Goal: Task Accomplishment & Management: Manage account settings

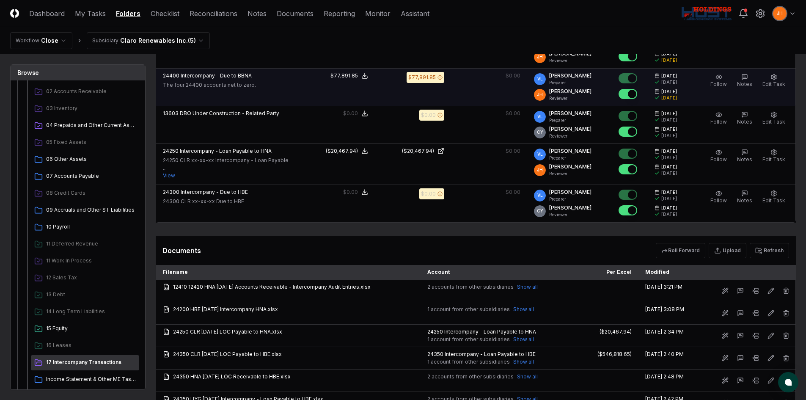
scroll to position [195, 0]
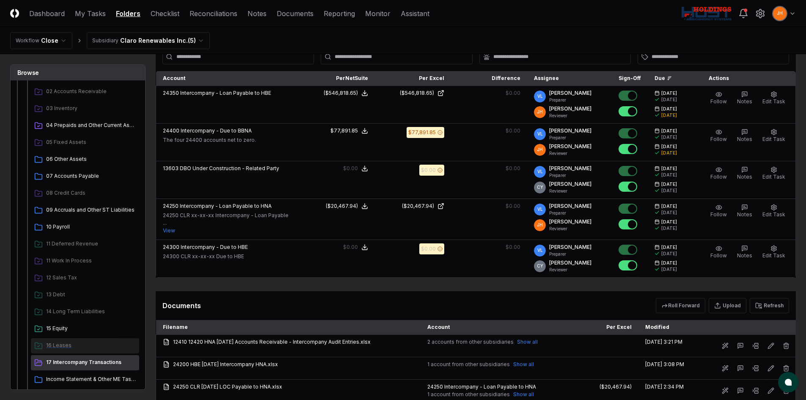
click at [86, 348] on span "16 Leases" at bounding box center [91, 345] width 90 height 8
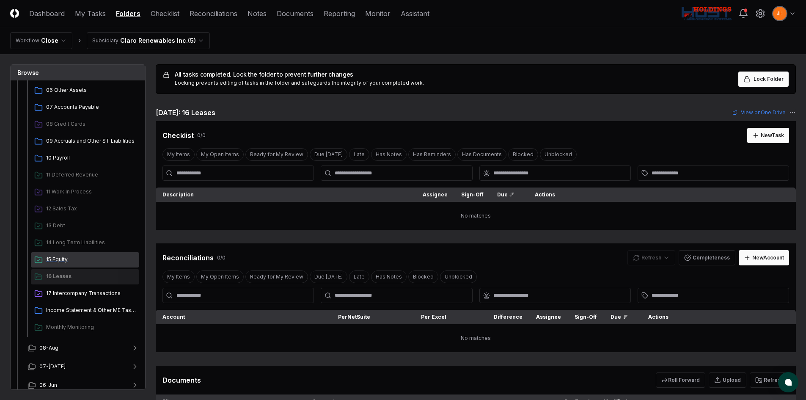
scroll to position [212, 0]
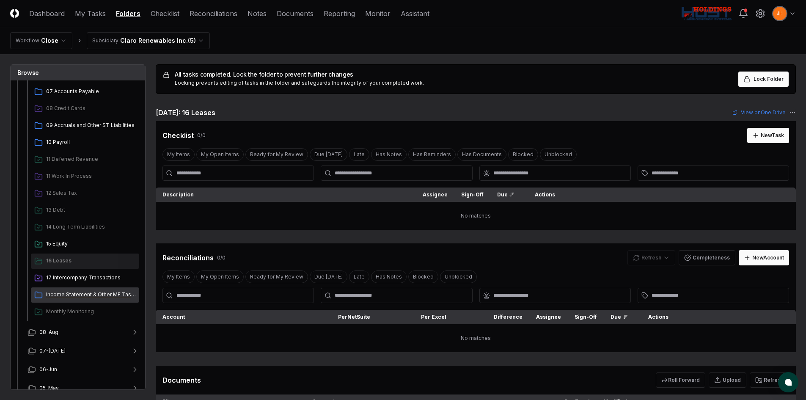
click at [88, 292] on span "Income Statement & Other ME Tasks" at bounding box center [91, 295] width 90 height 8
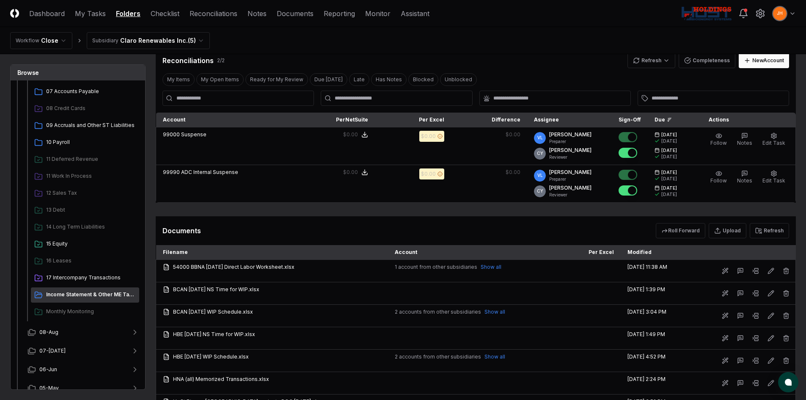
scroll to position [508, 0]
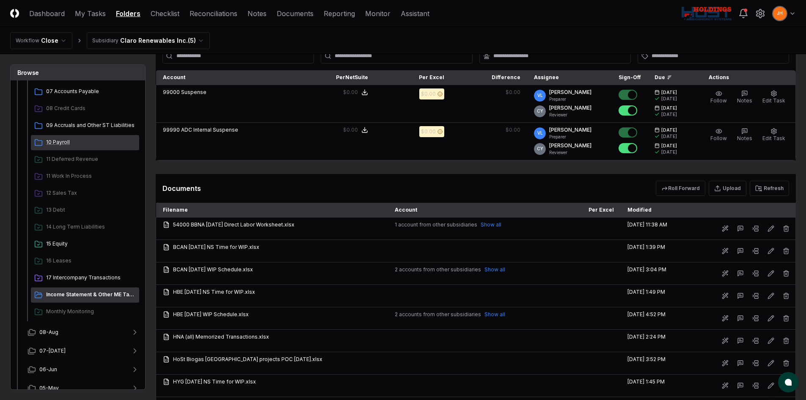
click at [52, 141] on span "10 Payroll" at bounding box center [91, 142] width 90 height 8
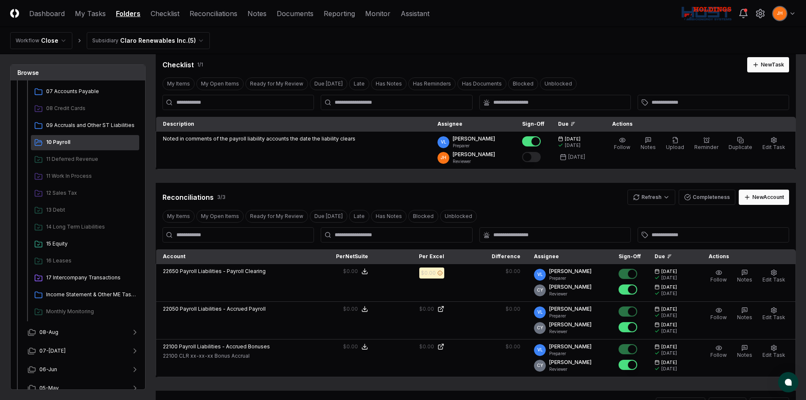
scroll to position [42, 0]
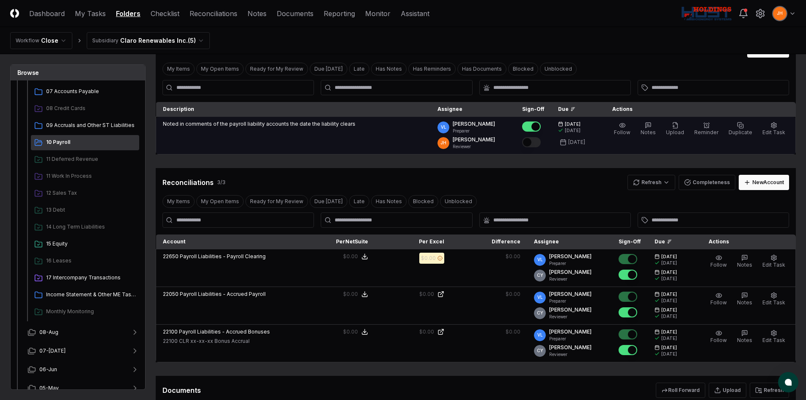
click at [541, 139] on button "Mark complete" at bounding box center [531, 142] width 19 height 10
click at [85, 126] on span "09 Accruals and Other ST Liabilities" at bounding box center [91, 125] width 90 height 8
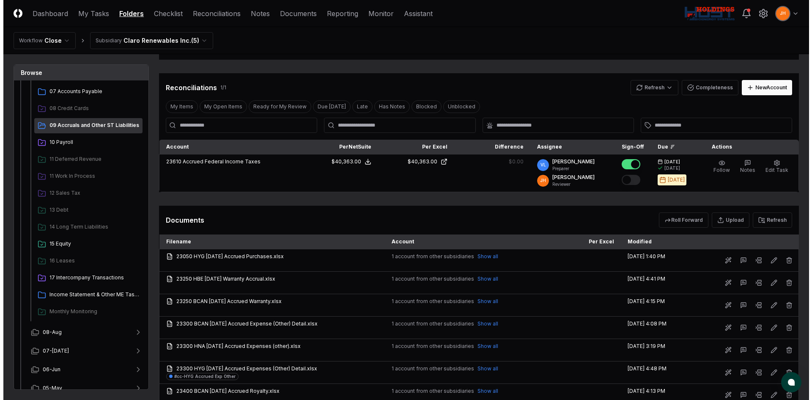
scroll to position [85, 0]
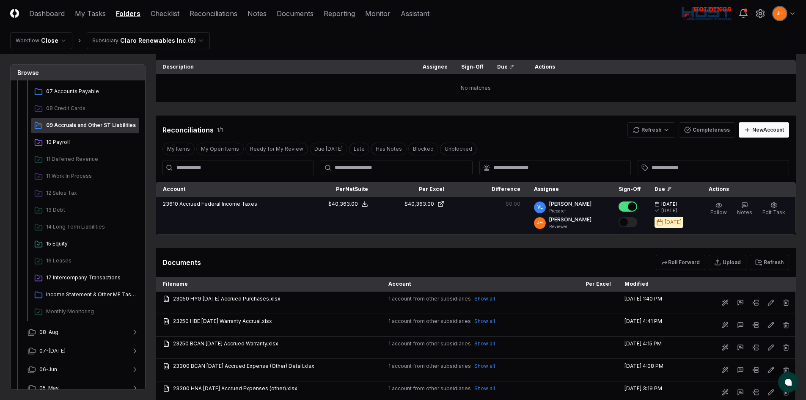
click at [637, 223] on button "Mark complete" at bounding box center [628, 222] width 19 height 10
click at [767, 209] on span "Edit Task" at bounding box center [773, 212] width 23 height 6
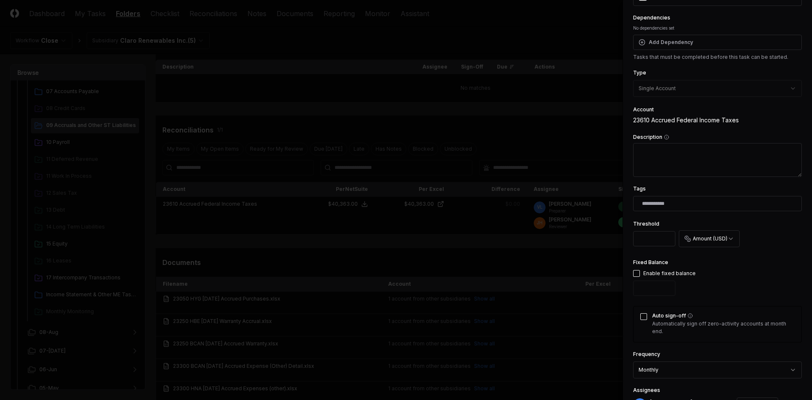
click at [638, 272] on button "button" at bounding box center [636, 273] width 7 height 7
drag, startPoint x: 646, startPoint y: 292, endPoint x: 608, endPoint y: 292, distance: 37.7
click at [608, 292] on body "CloseCore Dashboard My Tasks Folders Checklist Reconciliations Notes Documents …" at bounding box center [403, 301] width 806 height 773
type input "*****"
click at [642, 314] on button "Auto sign-off" at bounding box center [644, 316] width 7 height 7
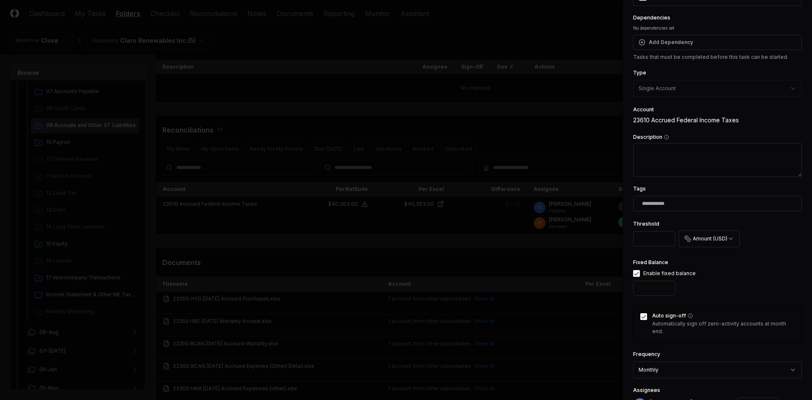
scroll to position [227, 0]
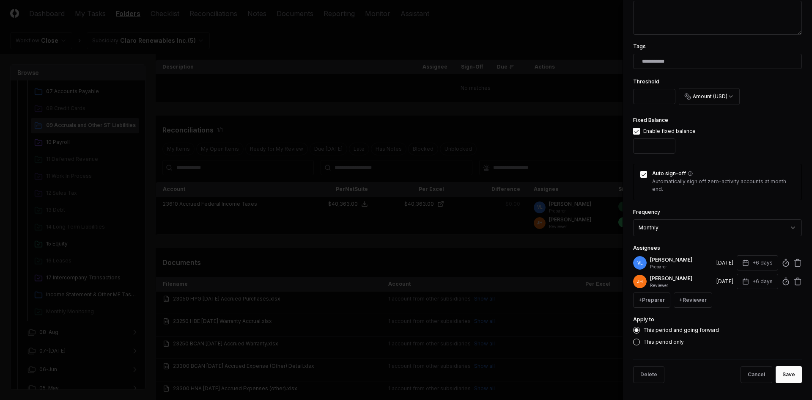
drag, startPoint x: 781, startPoint y: 373, endPoint x: 749, endPoint y: 317, distance: 64.8
click at [758, 327] on form "**********" at bounding box center [717, 86] width 169 height 606
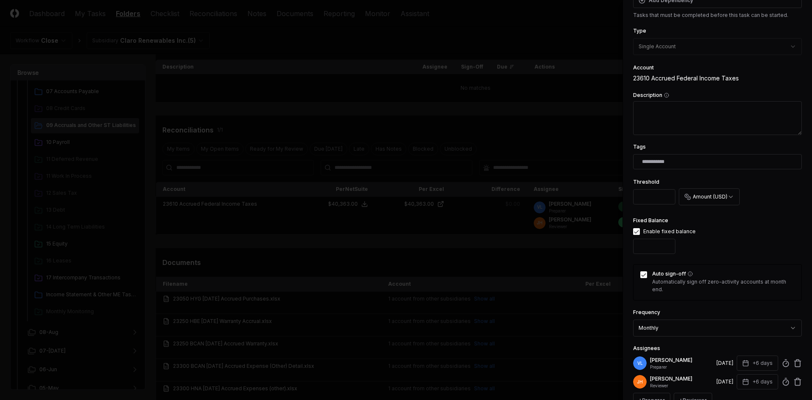
scroll to position [15, 0]
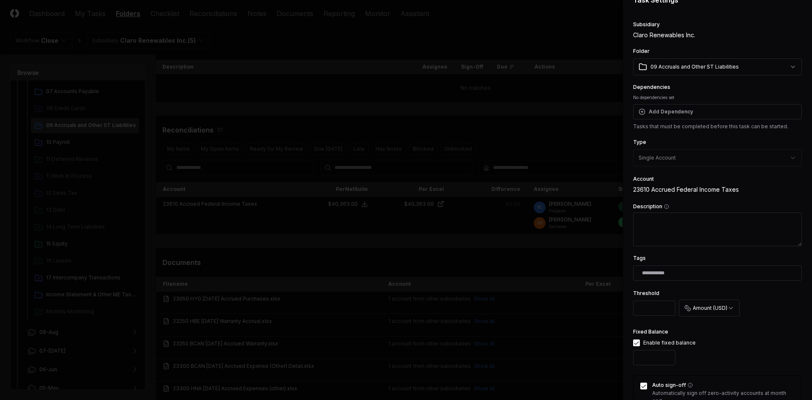
click at [715, 230] on textarea "Description" at bounding box center [717, 229] width 169 height 34
type textarea "*"
type textarea "**"
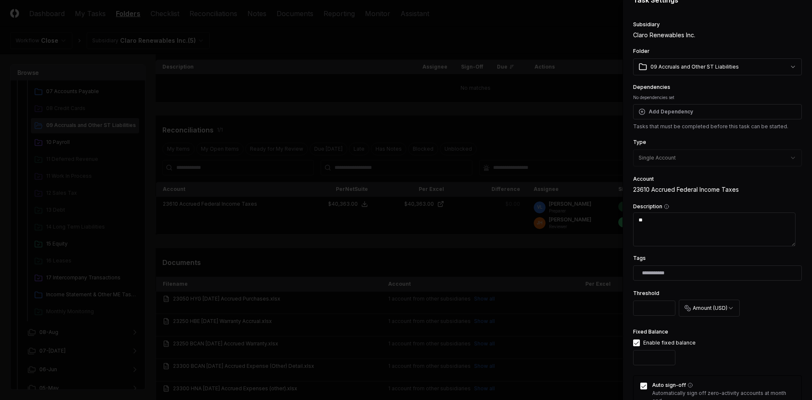
type textarea "*"
type textarea "***"
type textarea "*"
type textarea "****"
type textarea "*"
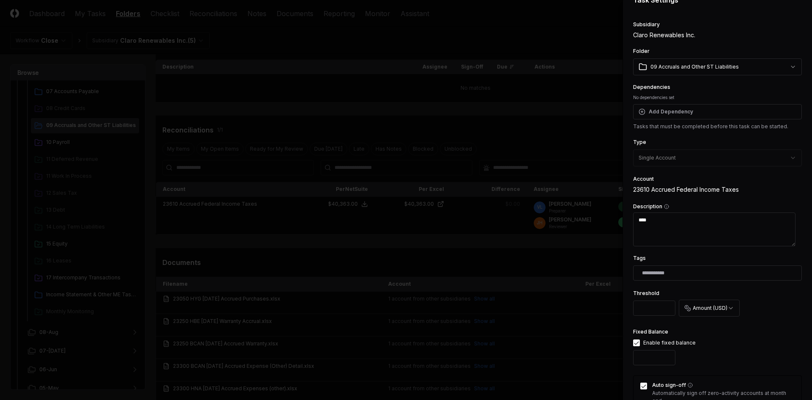
type textarea "*****"
type textarea "*"
type textarea "****"
type textarea "*"
type textarea "***"
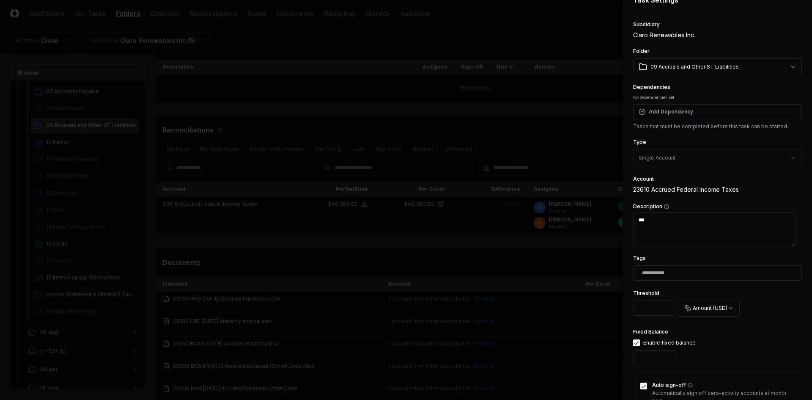
type textarea "*"
type textarea "**"
type textarea "*"
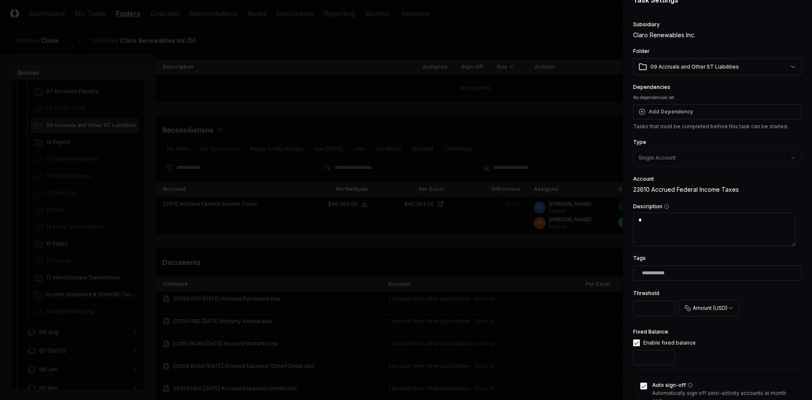
type textarea "**"
type textarea "*"
type textarea "***"
type textarea "*"
type textarea "****"
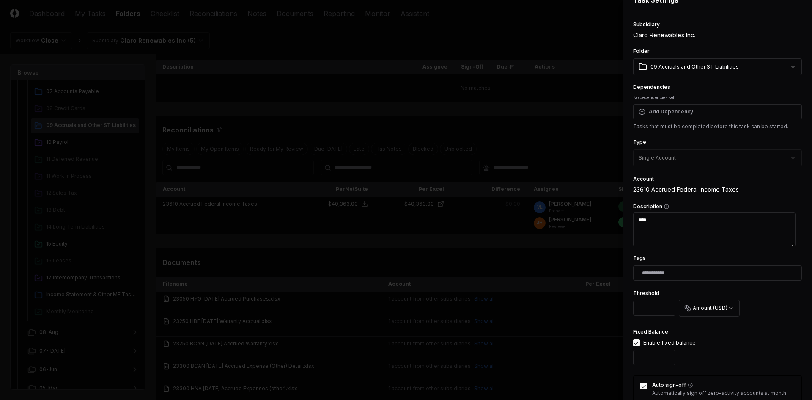
type textarea "*"
type textarea "*****"
type textarea "*"
type textarea "******"
type textarea "*"
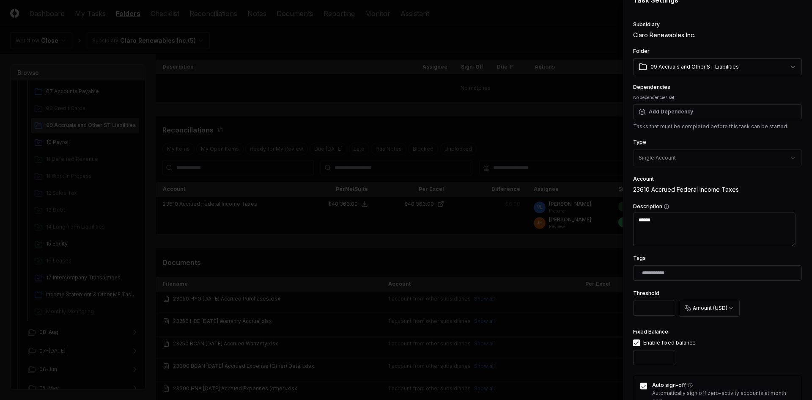
type textarea "*******"
type textarea "*"
type textarea "*******"
type textarea "*"
type textarea "*********"
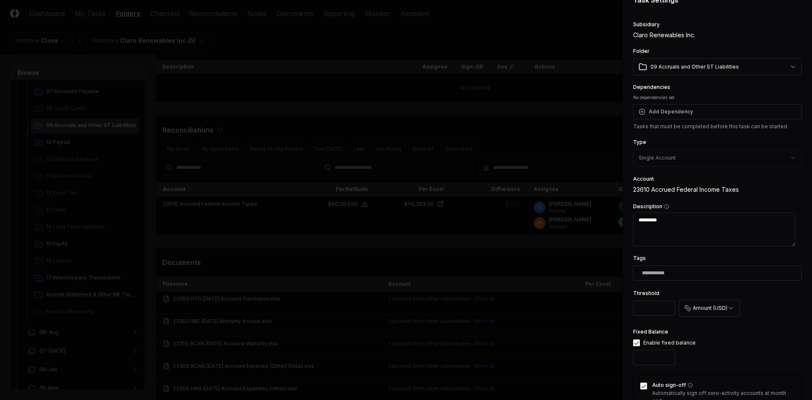
type textarea "*"
type textarea "**********"
type textarea "*"
type textarea "**********"
type textarea "*"
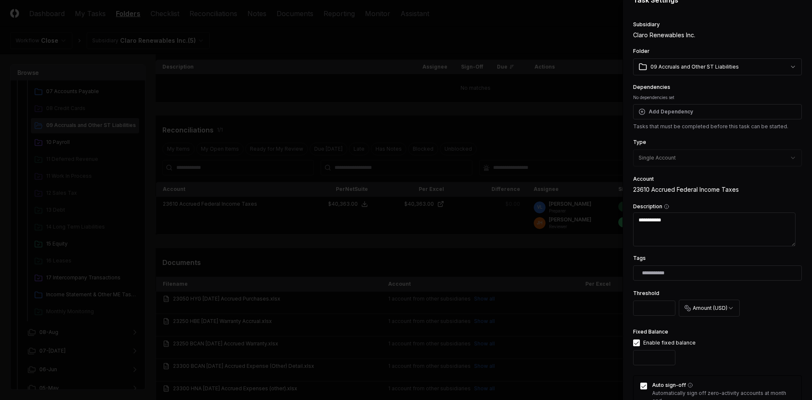
type textarea "**********"
type textarea "*"
type textarea "**********"
type textarea "*"
type textarea "**********"
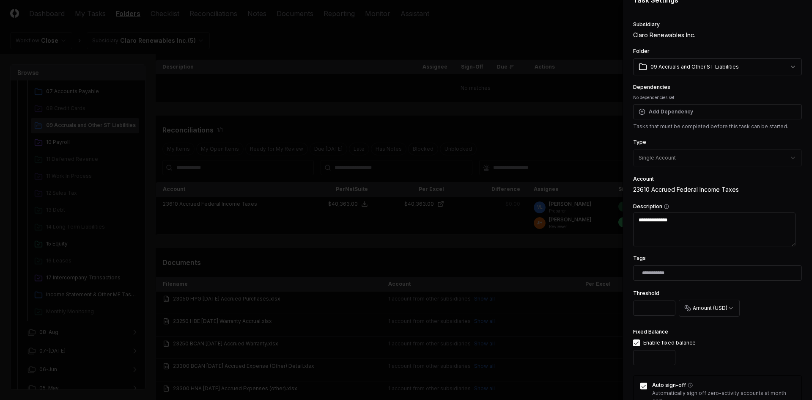
type textarea "*"
type textarea "**********"
type textarea "*"
type textarea "**********"
type textarea "*"
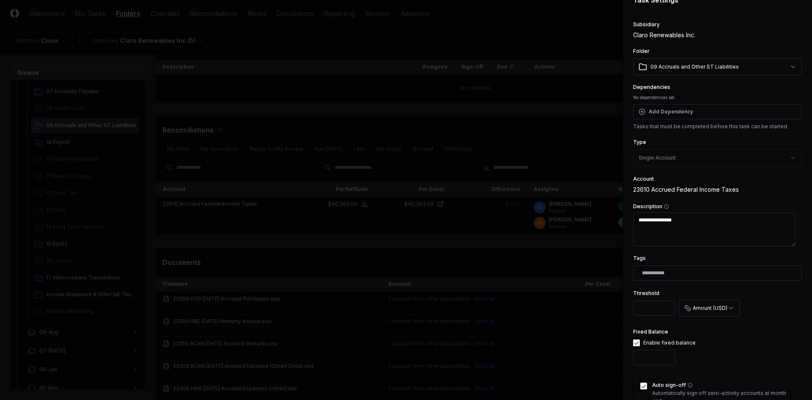
type textarea "**********"
type textarea "*"
type textarea "**********"
type textarea "*"
type textarea "**********"
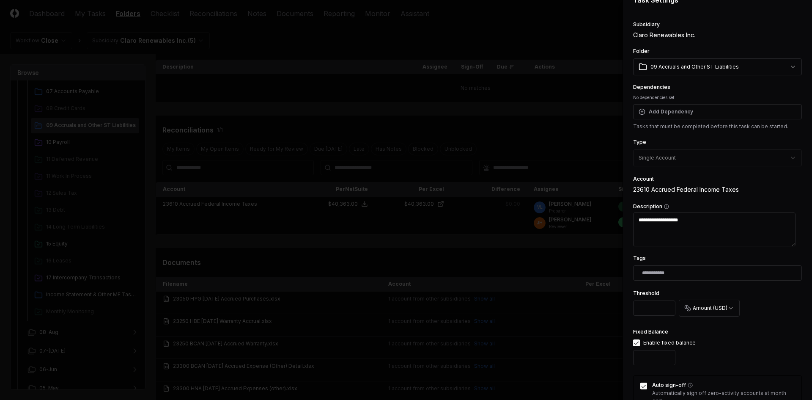
type textarea "*"
type textarea "**********"
type textarea "*"
type textarea "**********"
type textarea "*"
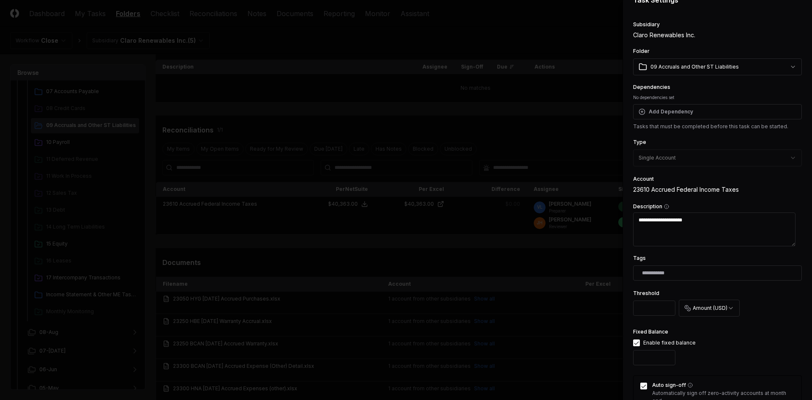
type textarea "**********"
type textarea "*"
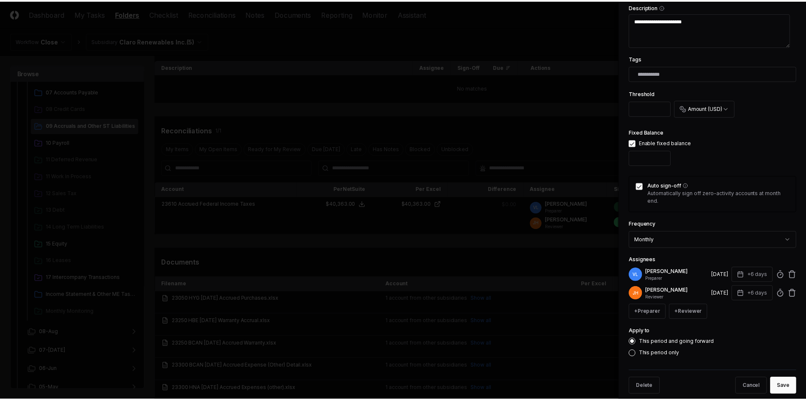
scroll to position [227, 0]
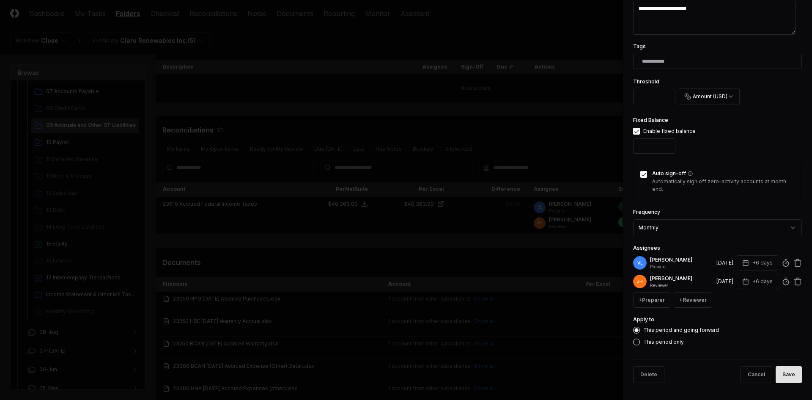
type textarea "**********"
click at [787, 374] on button "Save" at bounding box center [789, 374] width 26 height 17
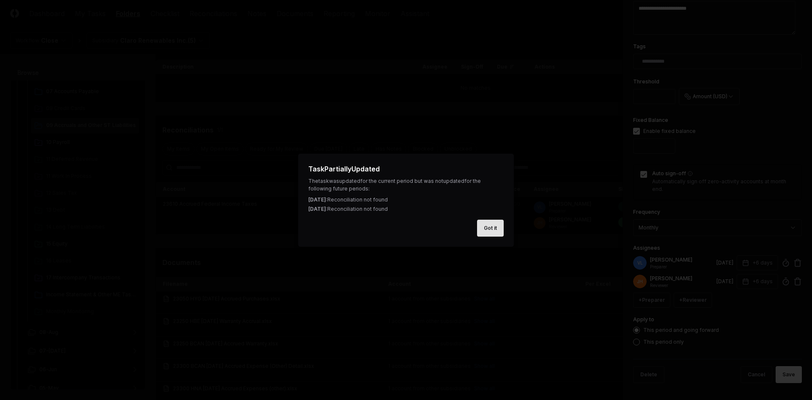
click at [485, 225] on button "Got it" at bounding box center [490, 228] width 27 height 17
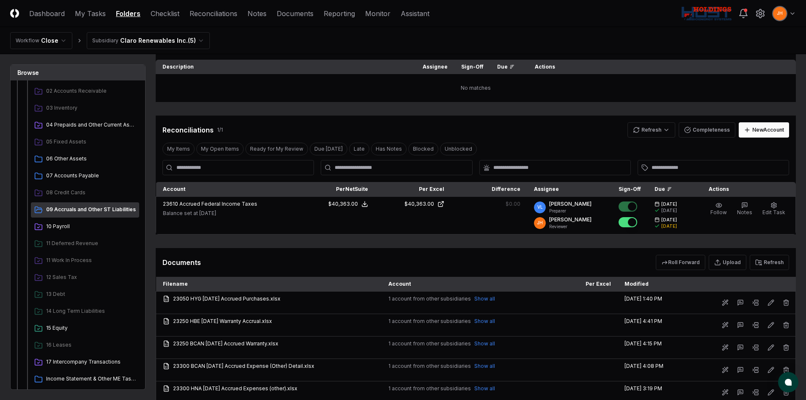
scroll to position [127, 0]
click at [58, 175] on span "07 Accounts Payable" at bounding box center [91, 176] width 90 height 8
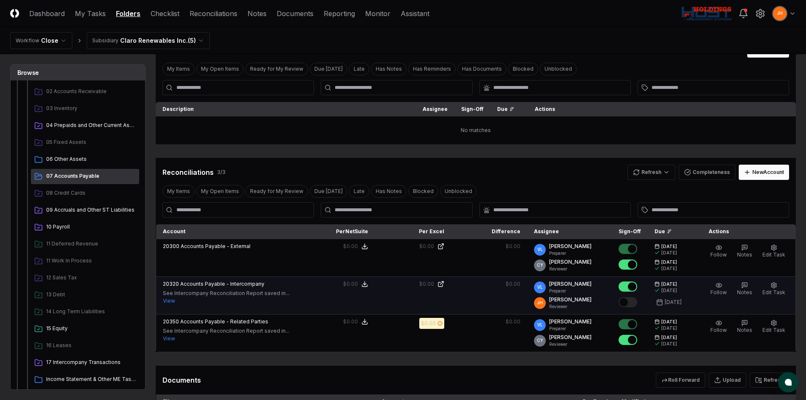
scroll to position [85, 0]
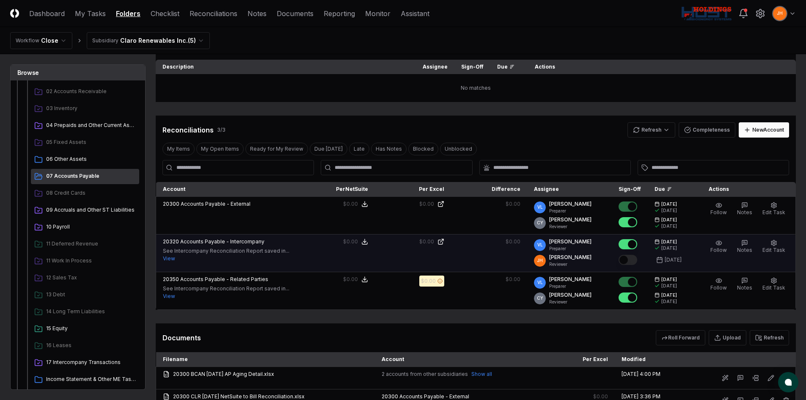
click at [637, 259] on button "Mark complete" at bounding box center [628, 260] width 19 height 10
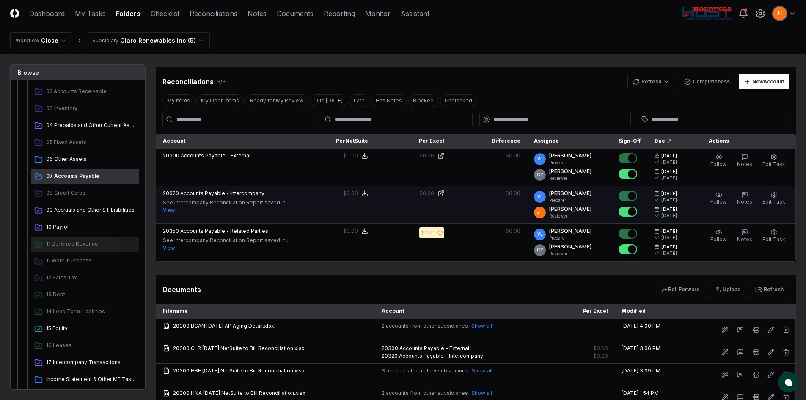
scroll to position [127, 0]
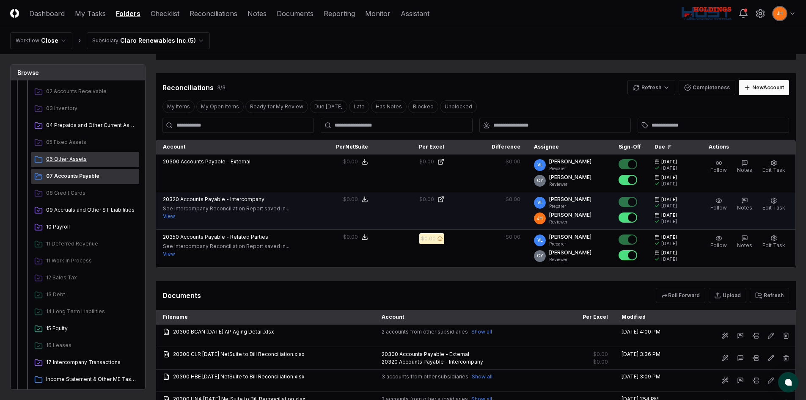
click at [73, 157] on span "06 Other Assets" at bounding box center [91, 159] width 90 height 8
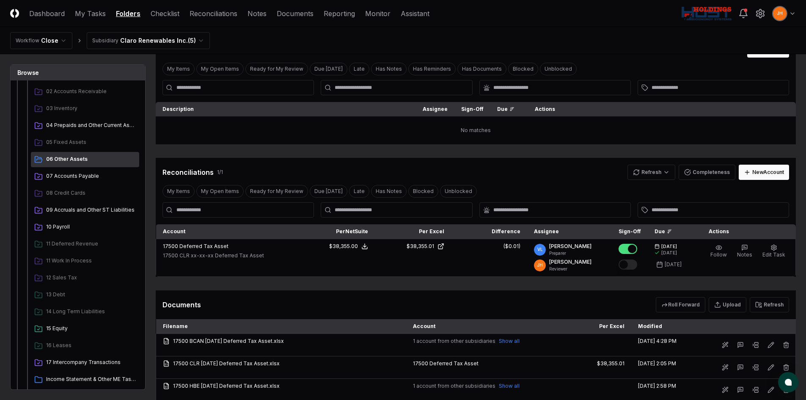
scroll to position [85, 0]
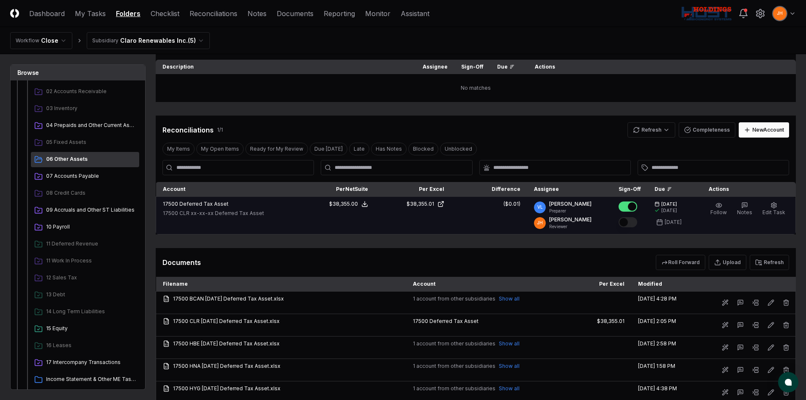
drag, startPoint x: 638, startPoint y: 223, endPoint x: 640, endPoint y: 228, distance: 5.2
click at [637, 223] on button "Mark complete" at bounding box center [628, 222] width 19 height 10
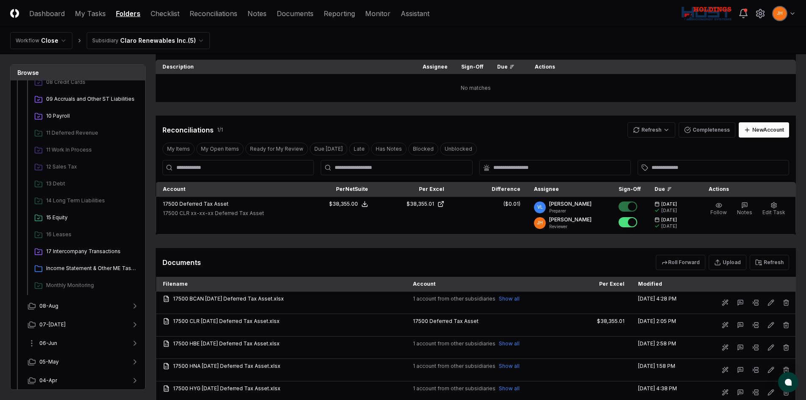
scroll to position [254, 0]
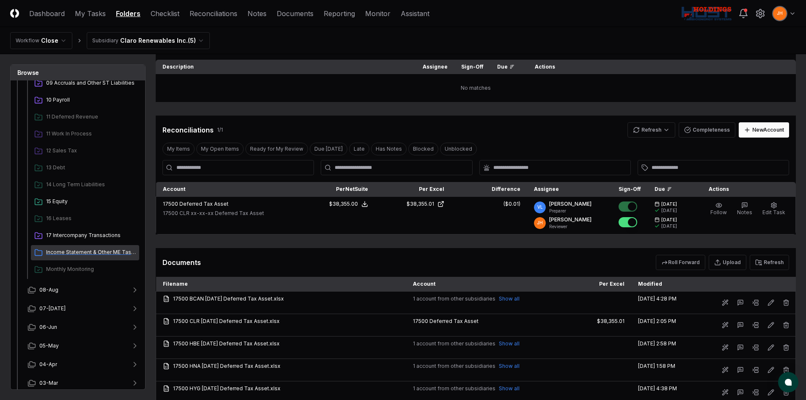
click at [92, 256] on div "Income Statement & Other ME Tasks" at bounding box center [85, 252] width 108 height 15
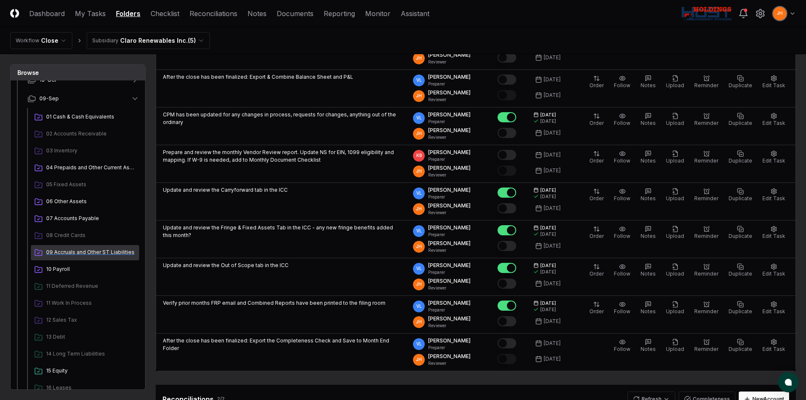
scroll to position [0, 0]
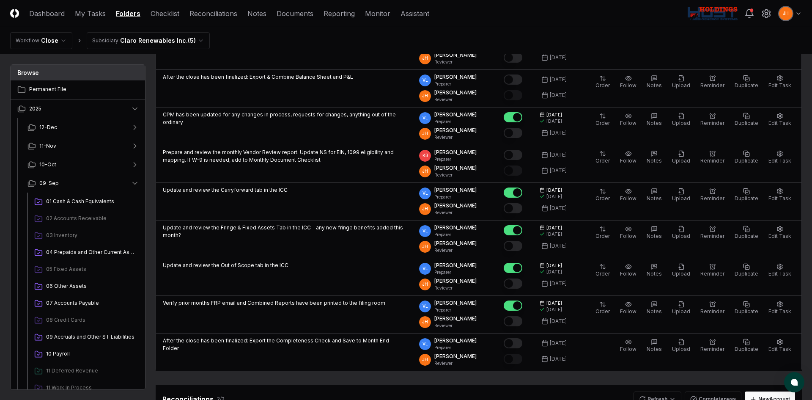
click at [195, 40] on html "CloseCore Dashboard My Tasks Folders Checklist Reconciliations Notes Documents …" at bounding box center [406, 367] width 812 height 988
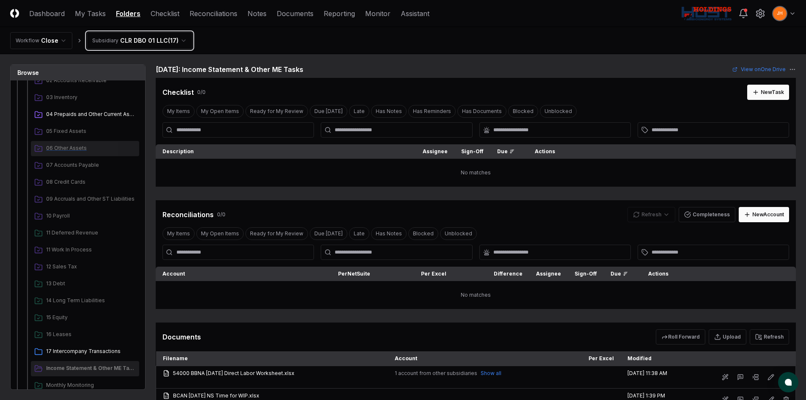
scroll to position [169, 0]
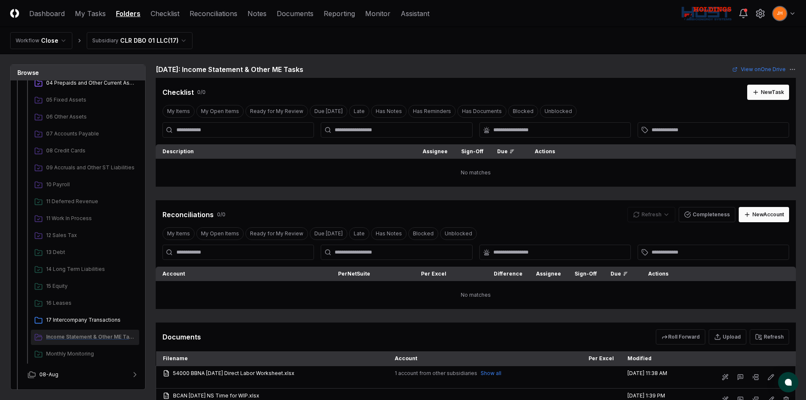
click at [82, 333] on span "Income Statement & Other ME Tasks" at bounding box center [91, 337] width 90 height 8
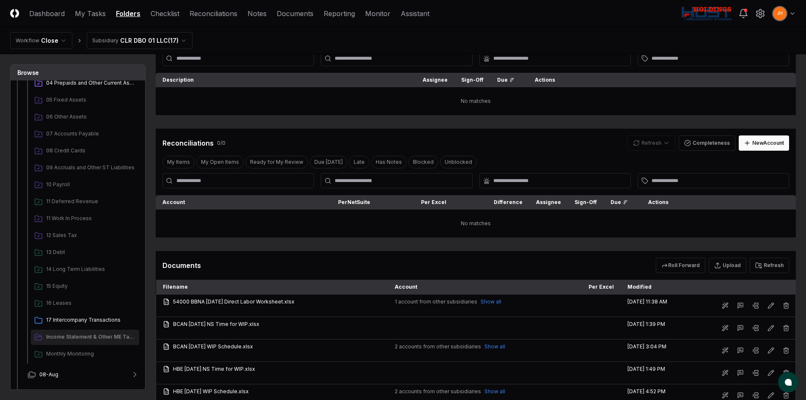
scroll to position [85, 0]
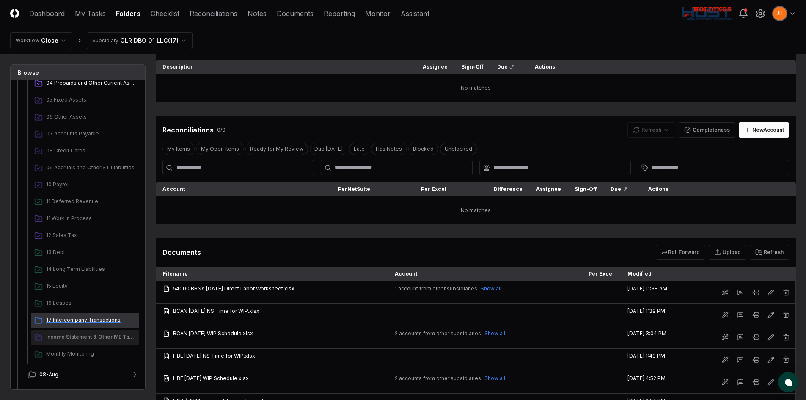
click at [100, 315] on div "17 Intercompany Transactions" at bounding box center [85, 320] width 108 height 15
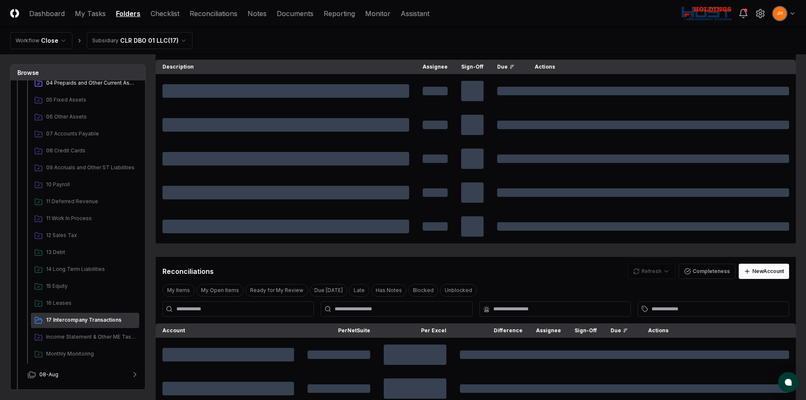
scroll to position [0, 0]
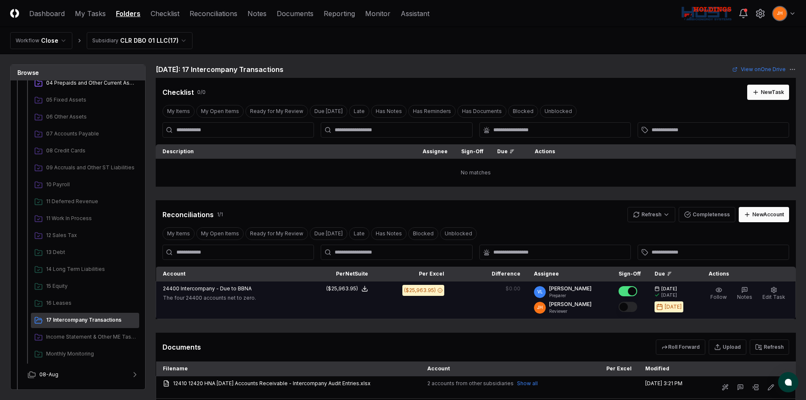
click at [634, 305] on button "Mark complete" at bounding box center [628, 307] width 19 height 10
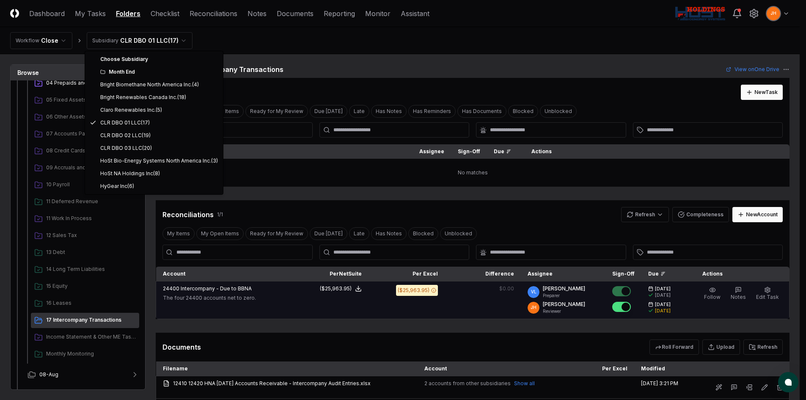
click at [169, 40] on html "CloseCore Dashboard My Tasks Folders Checklist Reconciliations Notes Documents …" at bounding box center [403, 286] width 806 height 572
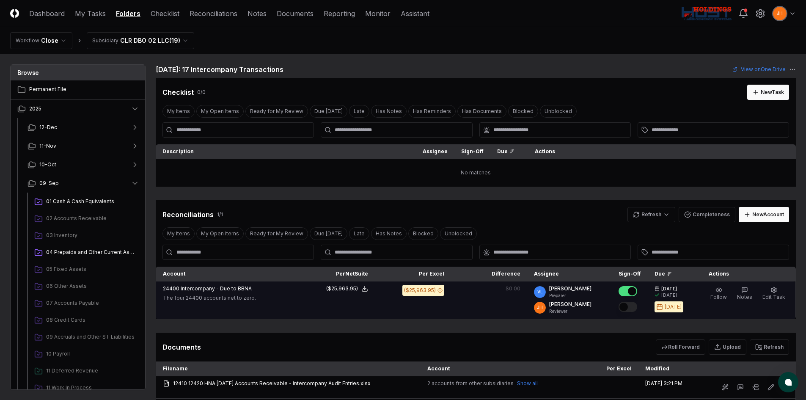
click at [630, 305] on button "Mark complete" at bounding box center [628, 307] width 19 height 10
click at [122, 35] on html "CloseCore Dashboard My Tasks Folders Checklist Reconciliations Notes Documents …" at bounding box center [403, 286] width 806 height 572
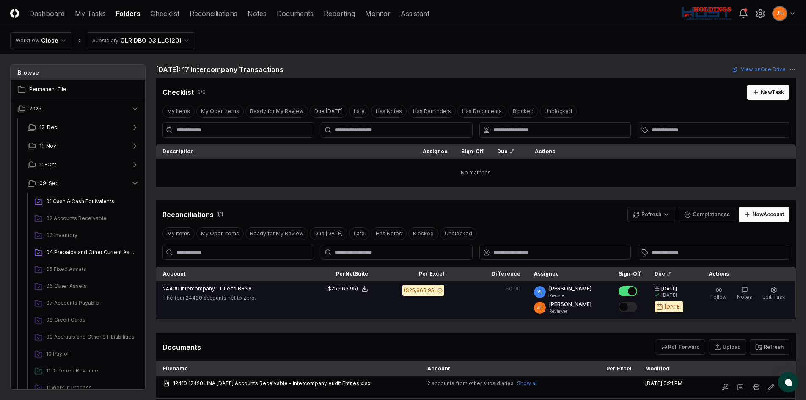
click at [637, 308] on button "Mark complete" at bounding box center [628, 307] width 19 height 10
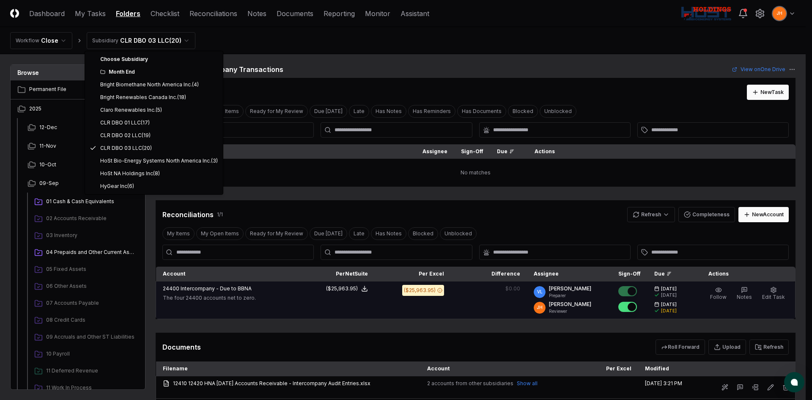
click at [108, 39] on html "CloseCore Dashboard My Tasks Folders Checklist Reconciliations Notes Documents …" at bounding box center [406, 286] width 812 height 572
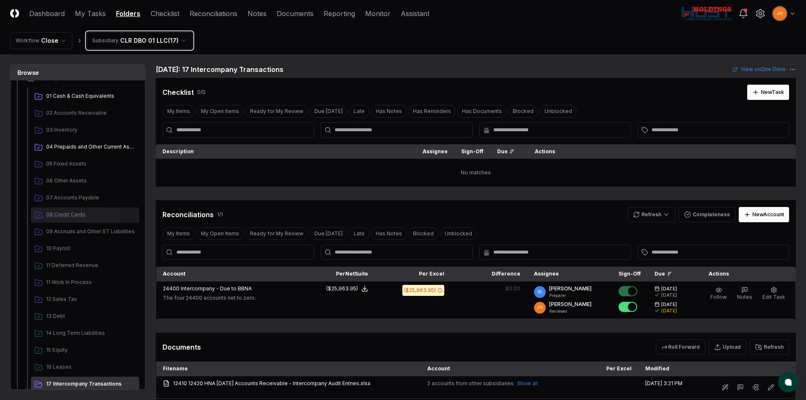
scroll to position [169, 0]
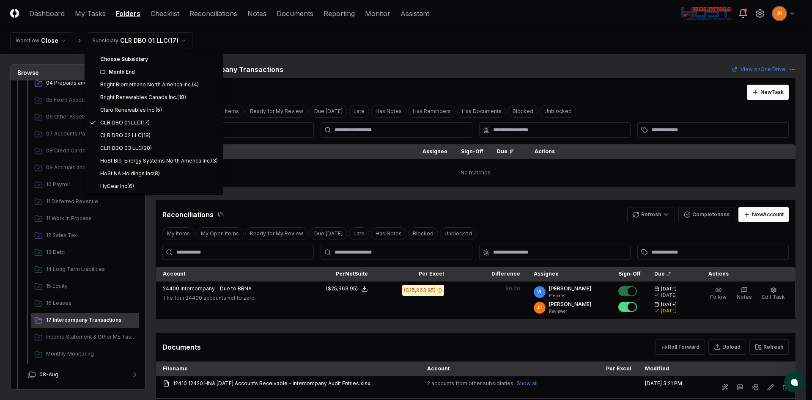
click at [132, 41] on html "CloseCore Dashboard My Tasks Folders Checklist Reconciliations Notes Documents …" at bounding box center [406, 286] width 812 height 572
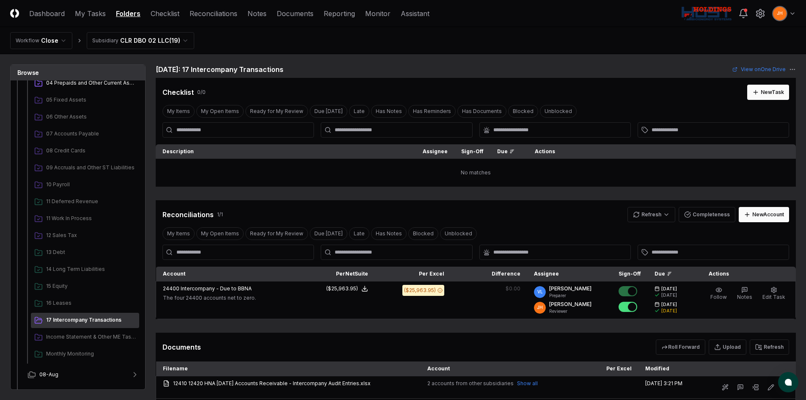
click at [143, 43] on html "CloseCore Dashboard My Tasks Folders Checklist Reconciliations Notes Documents …" at bounding box center [403, 286] width 806 height 572
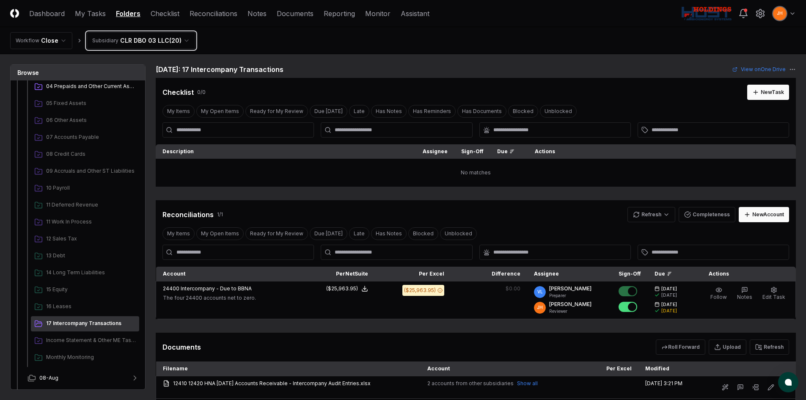
scroll to position [127, 0]
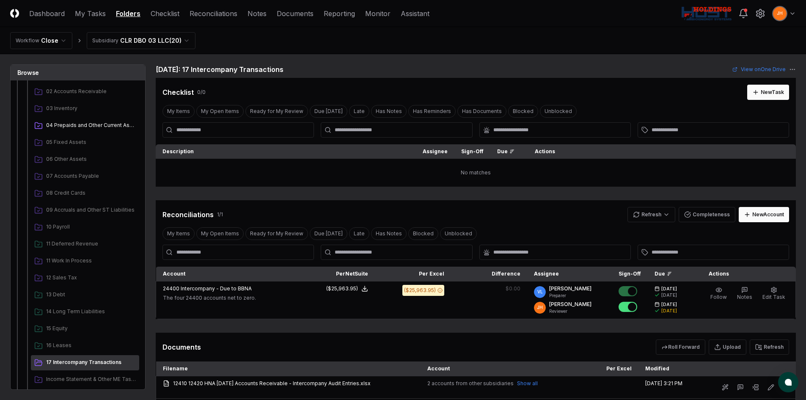
click at [141, 43] on html "CloseCore Dashboard My Tasks Folders Checklist Reconciliations Notes Documents …" at bounding box center [403, 286] width 806 height 572
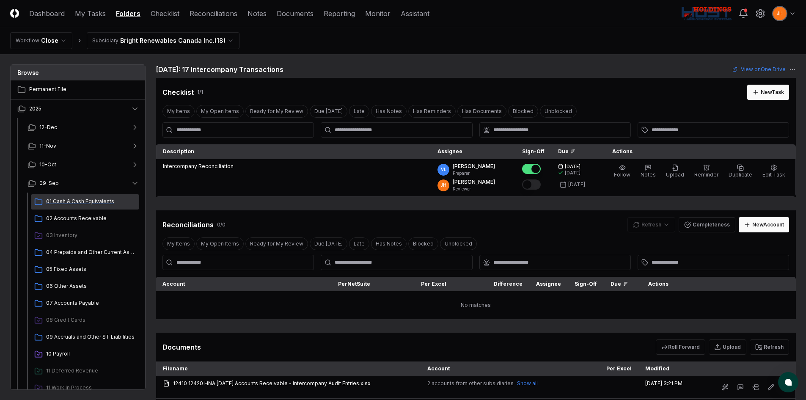
drag, startPoint x: 77, startPoint y: 205, endPoint x: 94, endPoint y: 205, distance: 16.5
click at [77, 205] on span "01 Cash & Cash Equivalents" at bounding box center [91, 202] width 90 height 8
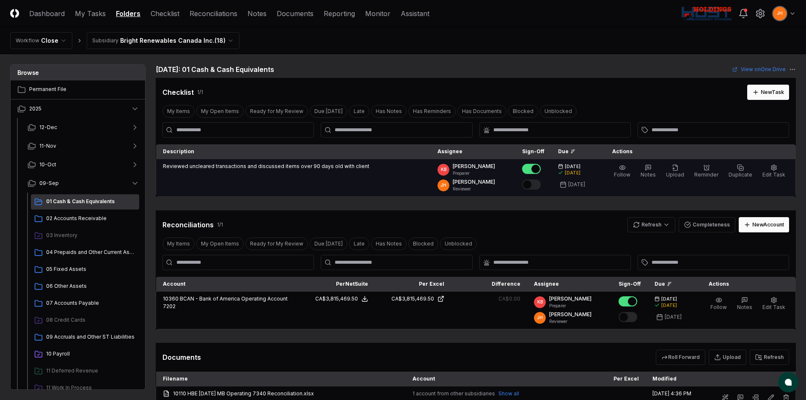
click at [541, 187] on button "Mark complete" at bounding box center [531, 184] width 19 height 10
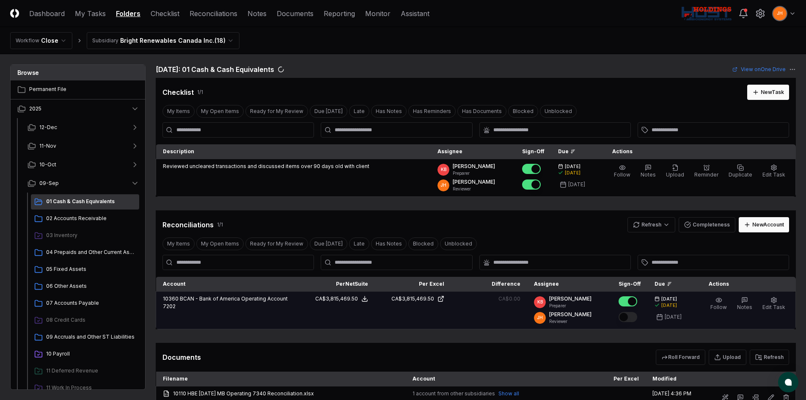
click at [633, 318] on button "Mark complete" at bounding box center [628, 317] width 19 height 10
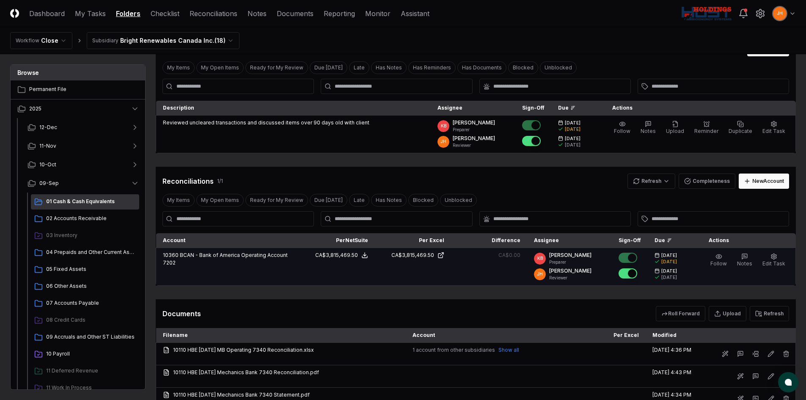
scroll to position [85, 0]
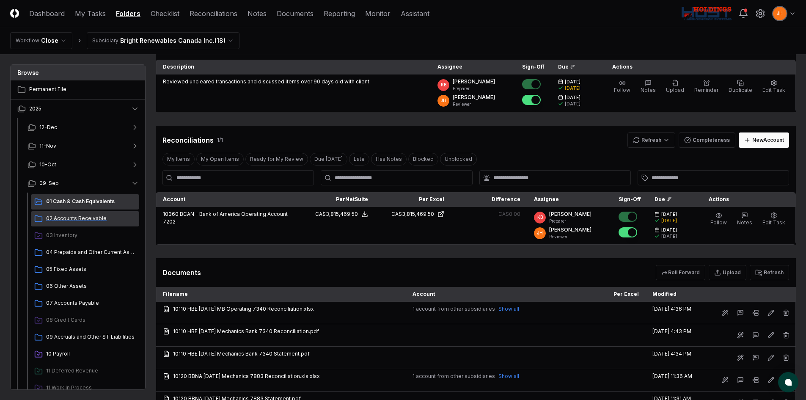
click at [72, 219] on span "02 Accounts Receivable" at bounding box center [91, 219] width 90 height 8
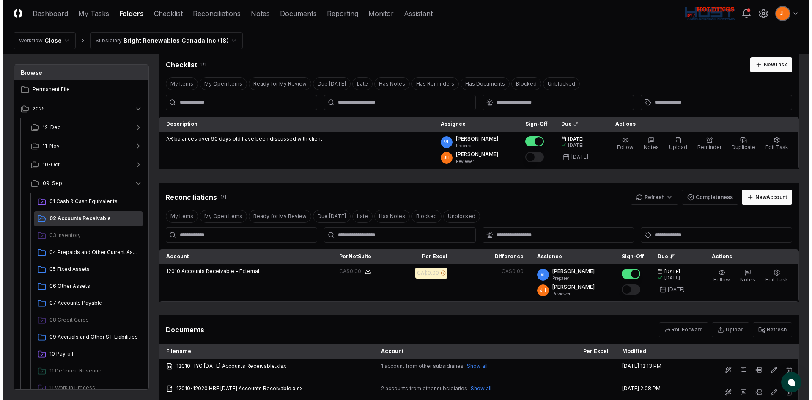
scroll to position [42, 0]
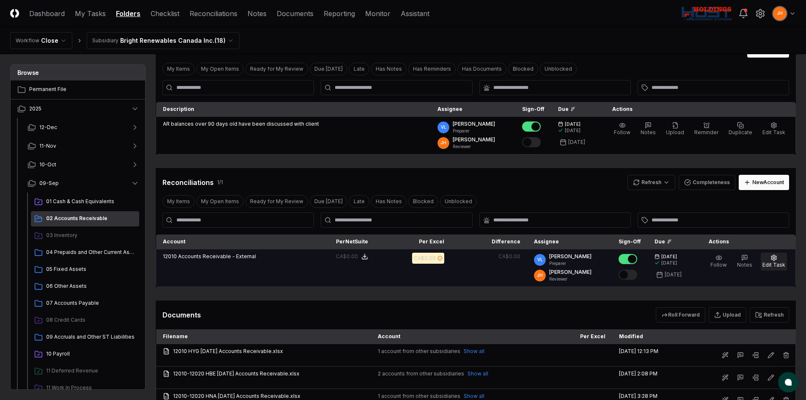
click at [769, 259] on button "Edit Task" at bounding box center [774, 262] width 26 height 18
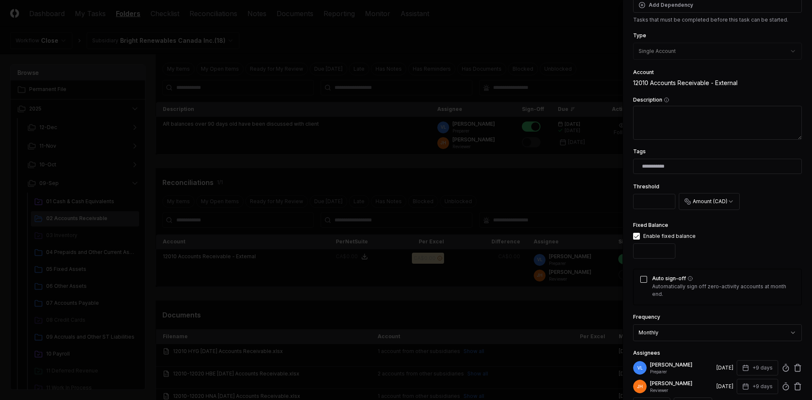
scroll to position [127, 0]
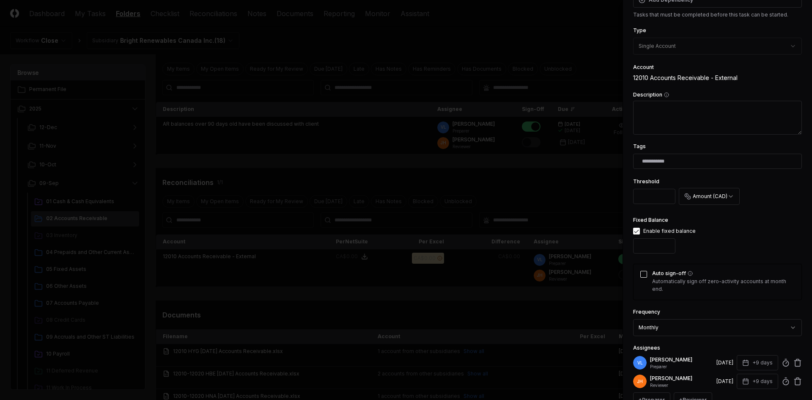
click at [643, 278] on div "Auto sign-off Automatically sign off zero-activity accounts at month end." at bounding box center [717, 282] width 169 height 36
click at [645, 278] on div "Auto sign-off Automatically sign off zero-activity accounts at month end." at bounding box center [717, 282] width 169 height 36
click at [646, 277] on button "Auto sign-off" at bounding box center [644, 274] width 7 height 7
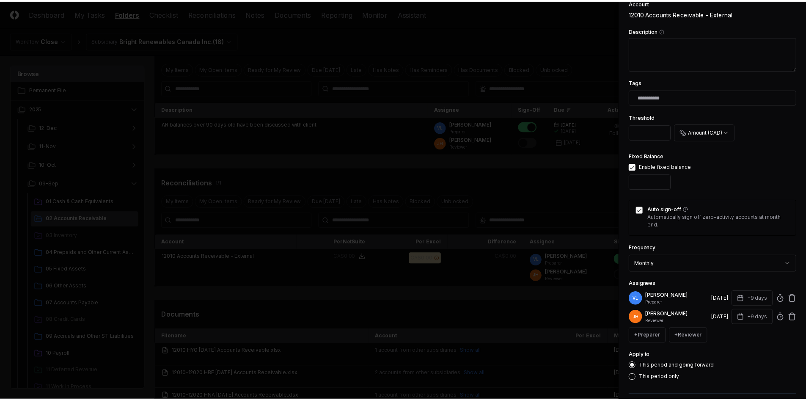
scroll to position [227, 0]
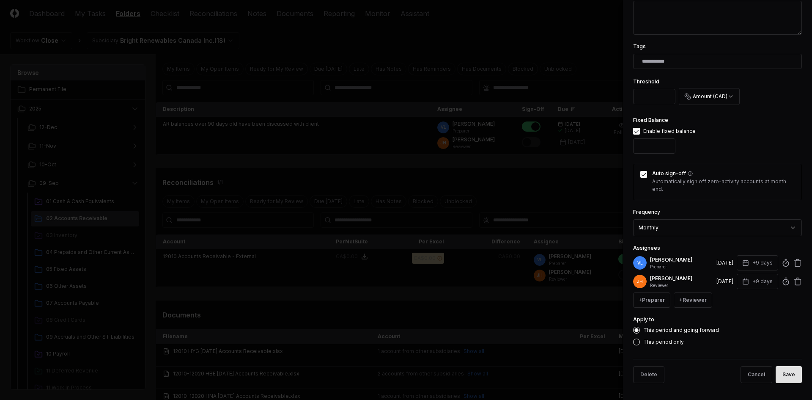
click at [789, 380] on button "Save" at bounding box center [789, 374] width 26 height 17
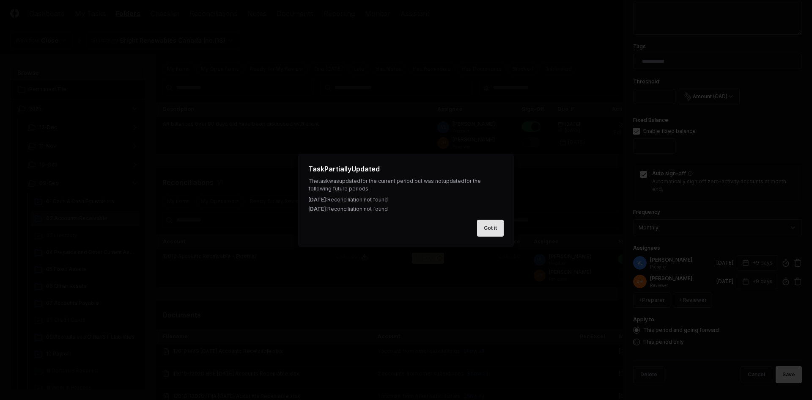
click at [500, 230] on button "Got it" at bounding box center [490, 228] width 27 height 17
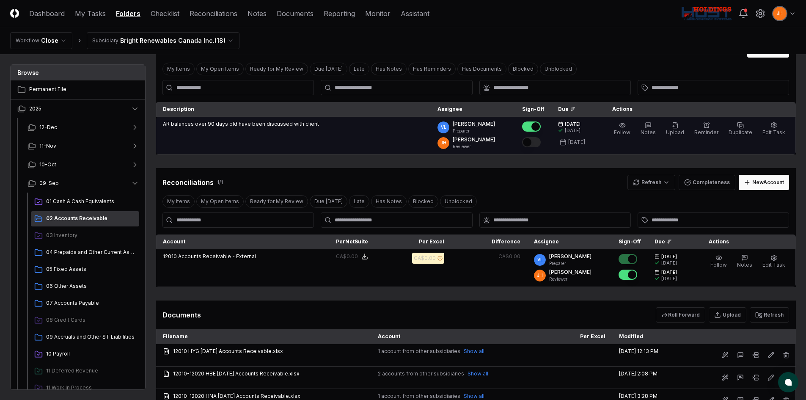
click at [541, 138] on button "Mark complete" at bounding box center [531, 142] width 19 height 10
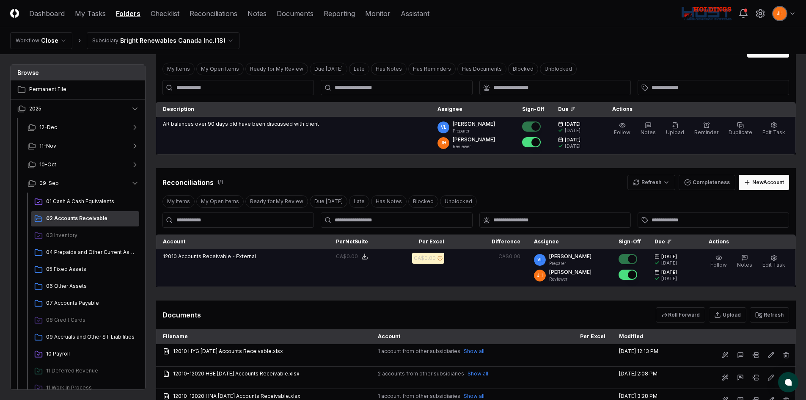
scroll to position [85, 0]
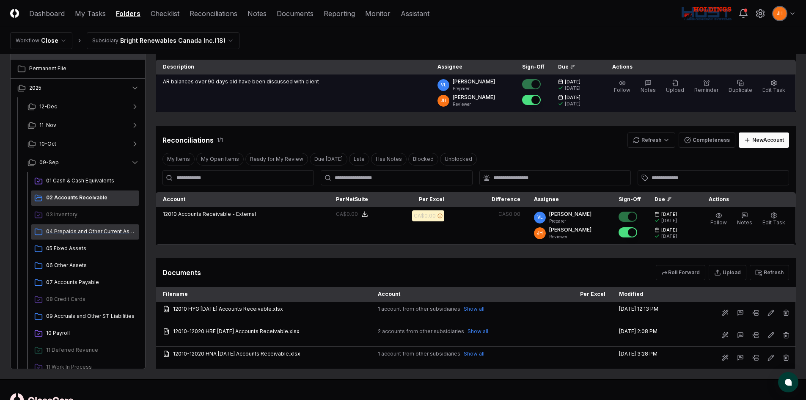
click at [66, 235] on span "04 Prepaids and Other Current Assets" at bounding box center [91, 232] width 90 height 8
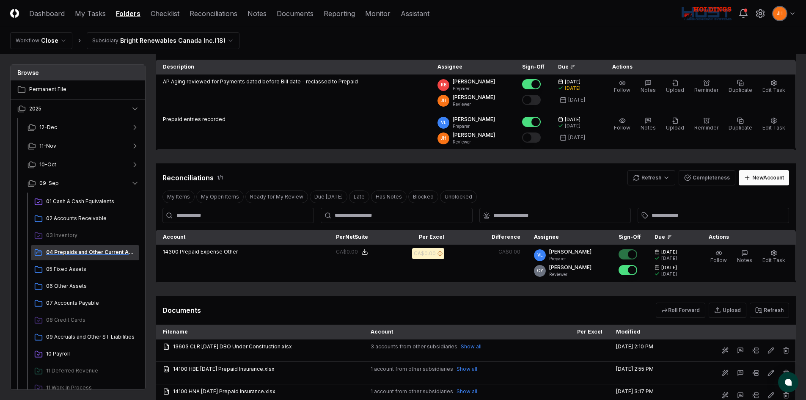
scroll to position [0, 0]
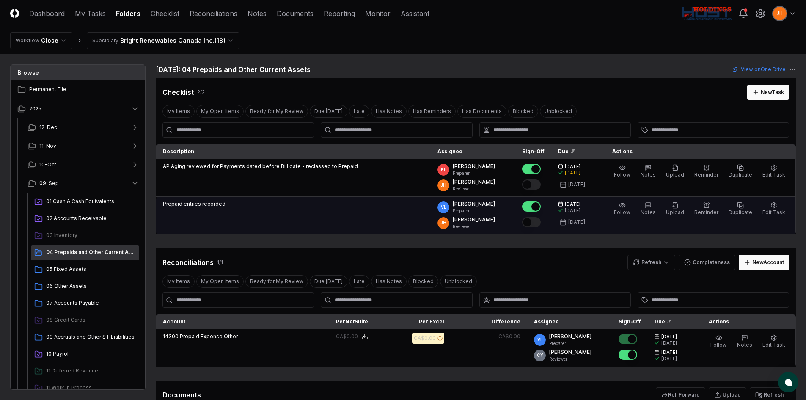
drag, startPoint x: 542, startPoint y: 217, endPoint x: 539, endPoint y: 202, distance: 14.8
click at [542, 217] on div at bounding box center [533, 223] width 22 height 14
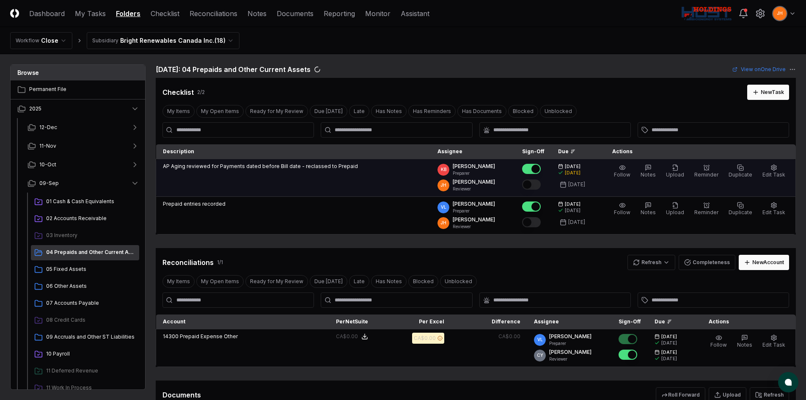
click at [541, 182] on button "Mark complete" at bounding box center [531, 184] width 19 height 10
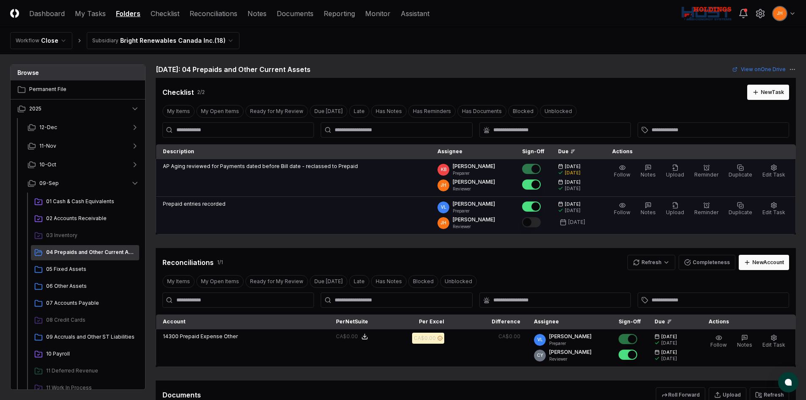
click at [541, 220] on button "Mark complete" at bounding box center [531, 222] width 19 height 10
click at [56, 270] on span "05 Fixed Assets" at bounding box center [91, 269] width 90 height 8
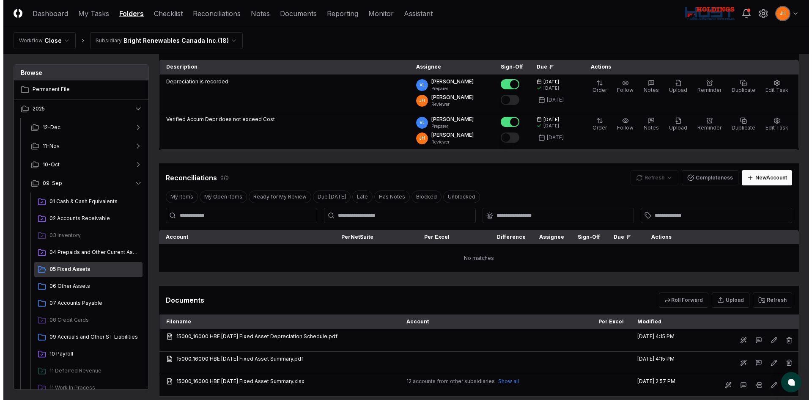
scroll to position [42, 0]
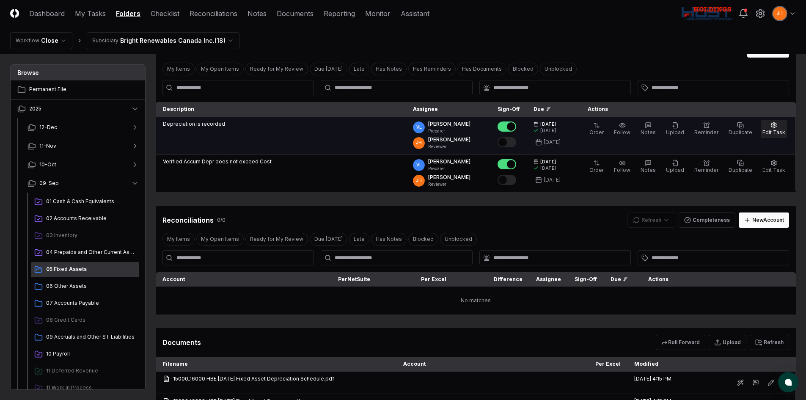
click at [776, 123] on icon "button" at bounding box center [773, 125] width 7 height 7
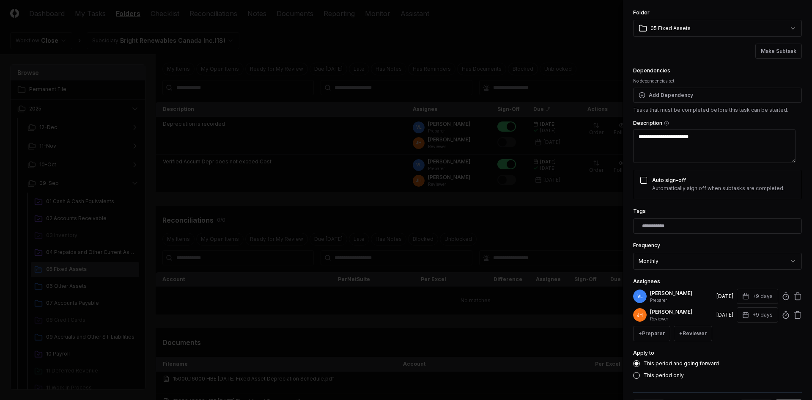
scroll to position [87, 0]
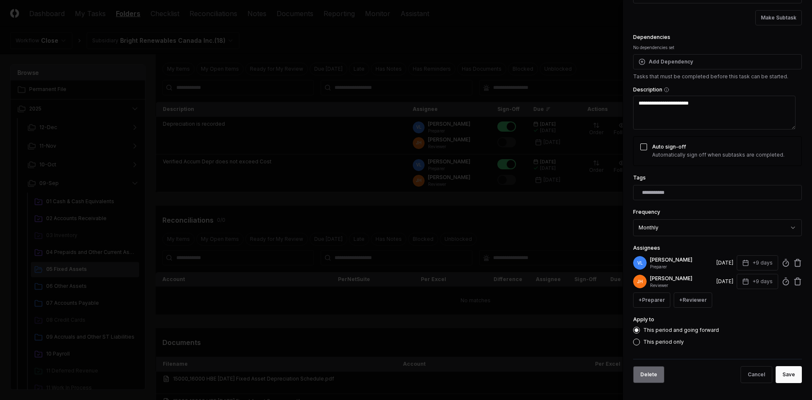
click at [656, 374] on button "Delete" at bounding box center [648, 374] width 31 height 17
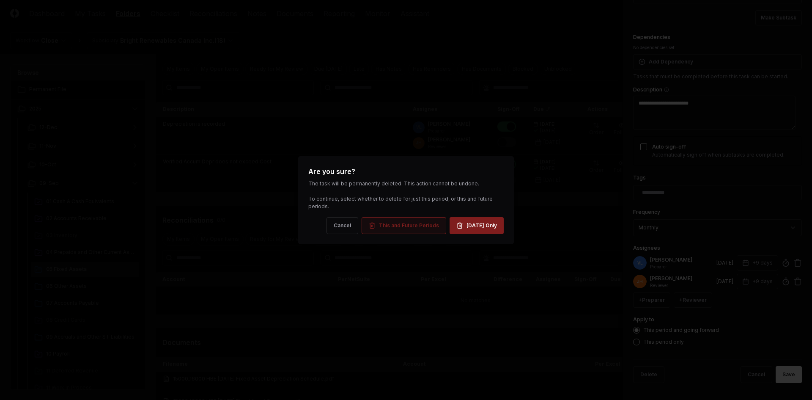
click at [413, 230] on button "This and Future Periods" at bounding box center [404, 225] width 85 height 17
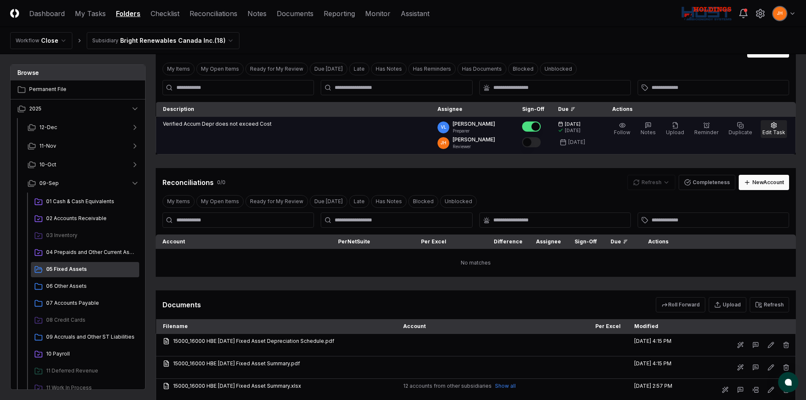
click at [770, 130] on span "Edit Task" at bounding box center [773, 132] width 23 height 6
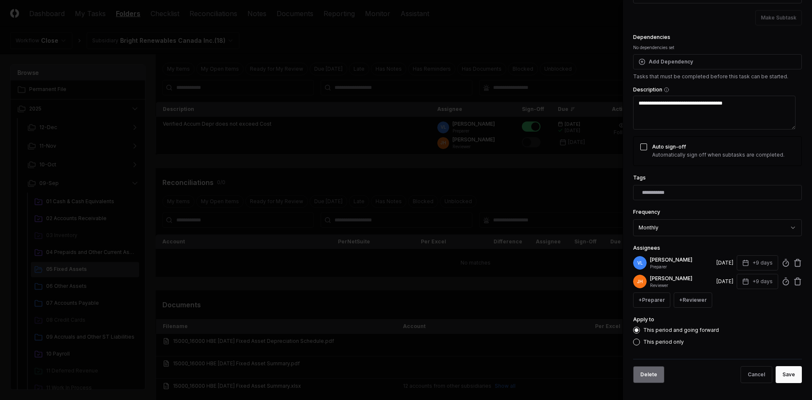
click at [651, 371] on button "Delete" at bounding box center [648, 374] width 31 height 17
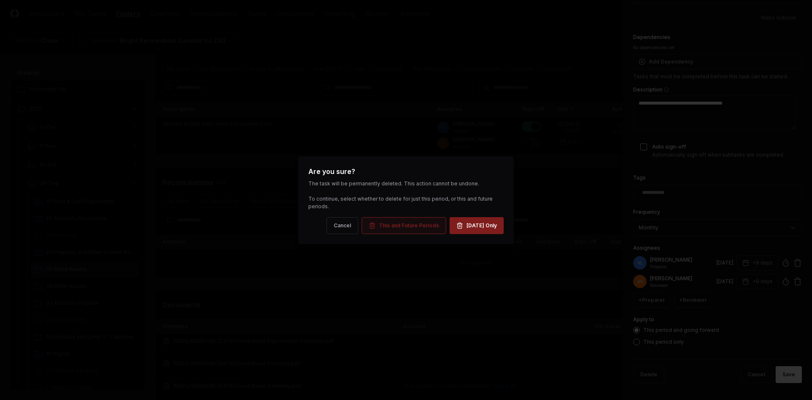
click at [401, 230] on button "This and Future Periods" at bounding box center [404, 225] width 85 height 17
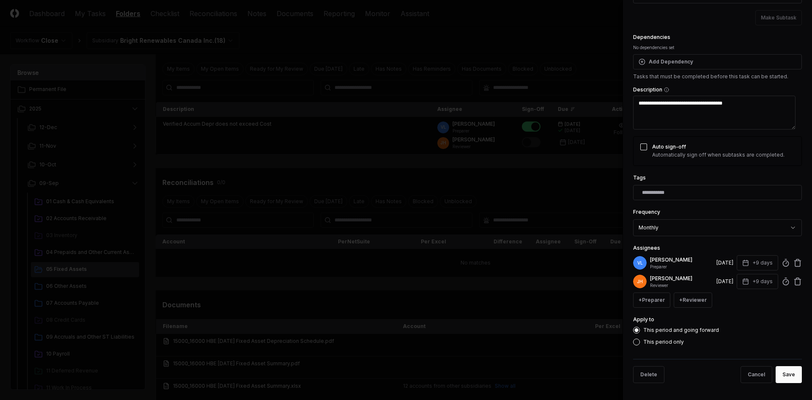
type textarea "*"
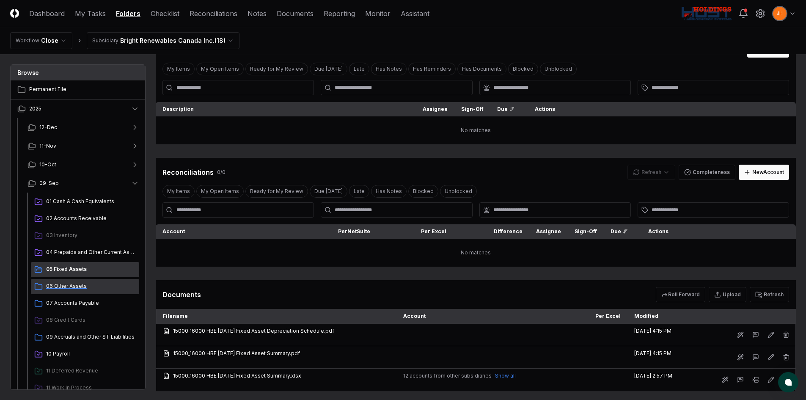
click at [82, 284] on span "06 Other Assets" at bounding box center [91, 286] width 90 height 8
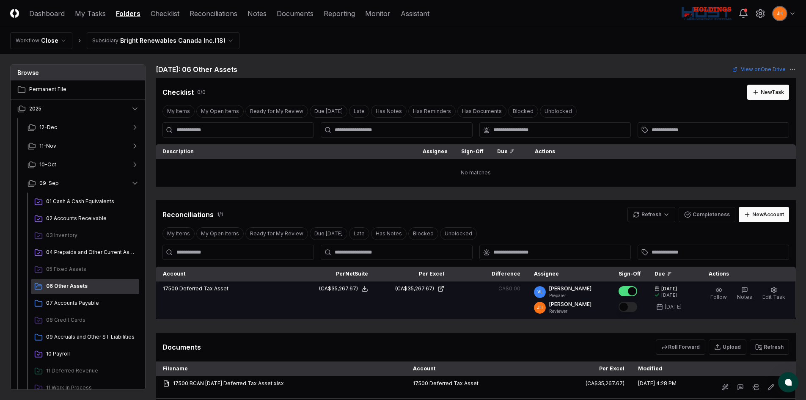
click at [635, 306] on button "Mark complete" at bounding box center [628, 307] width 19 height 10
click at [69, 305] on span "07 Accounts Payable" at bounding box center [91, 303] width 90 height 8
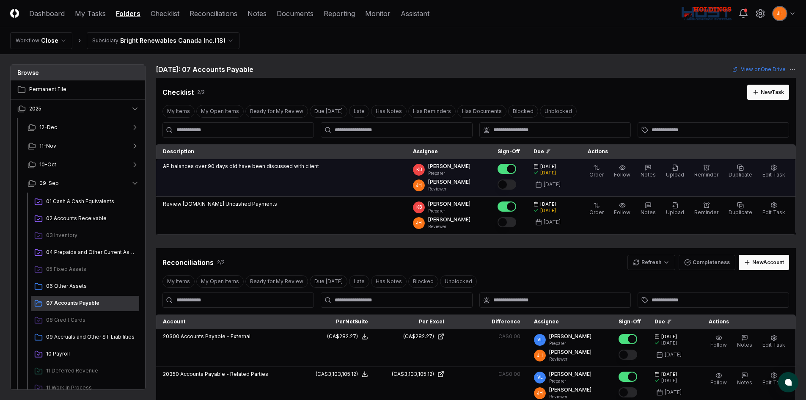
click at [516, 187] on button "Mark complete" at bounding box center [507, 184] width 19 height 10
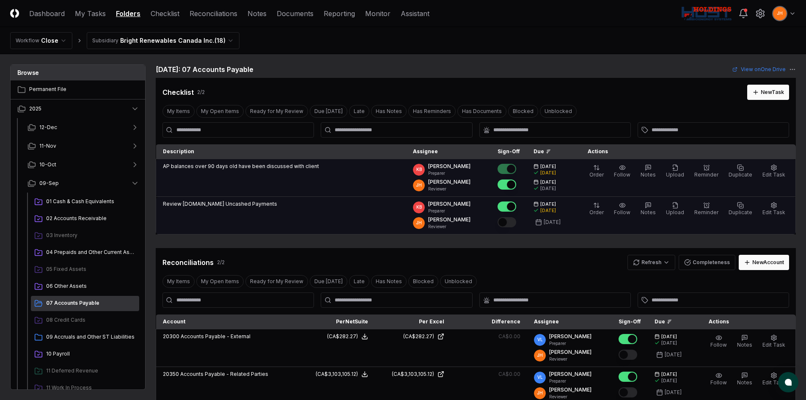
click at [519, 229] on div at bounding box center [509, 223] width 22 height 14
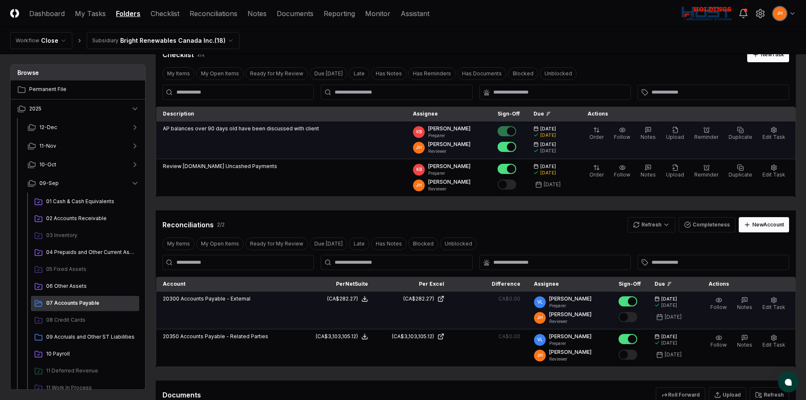
scroll to position [127, 0]
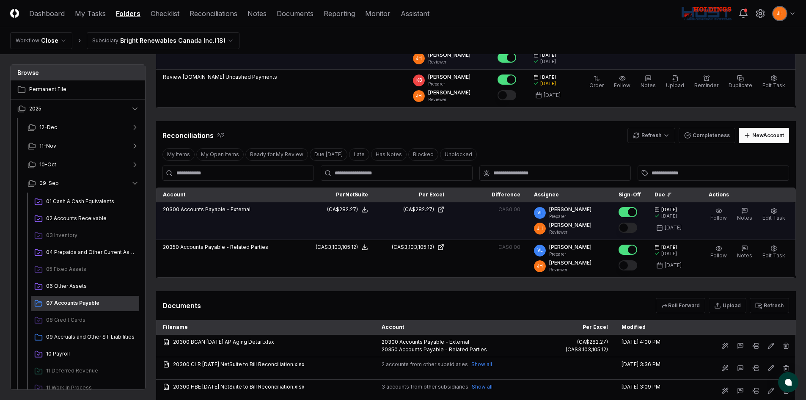
click at [635, 227] on button "Mark complete" at bounding box center [628, 228] width 19 height 10
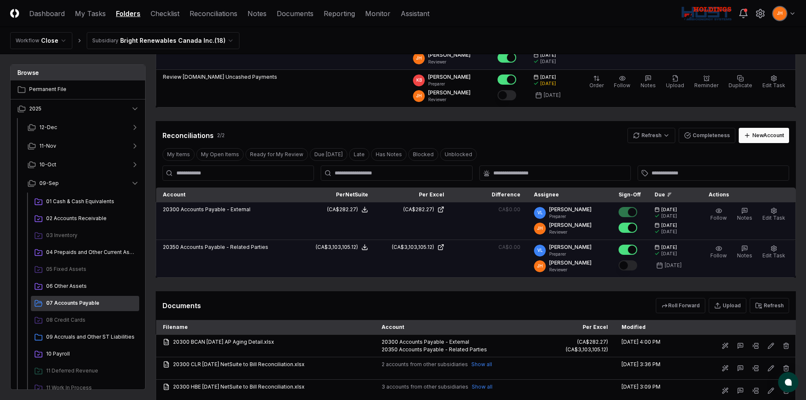
click at [637, 263] on button "Mark complete" at bounding box center [628, 265] width 19 height 10
click at [62, 338] on span "09 Accruals and Other ST Liabilities" at bounding box center [91, 337] width 90 height 8
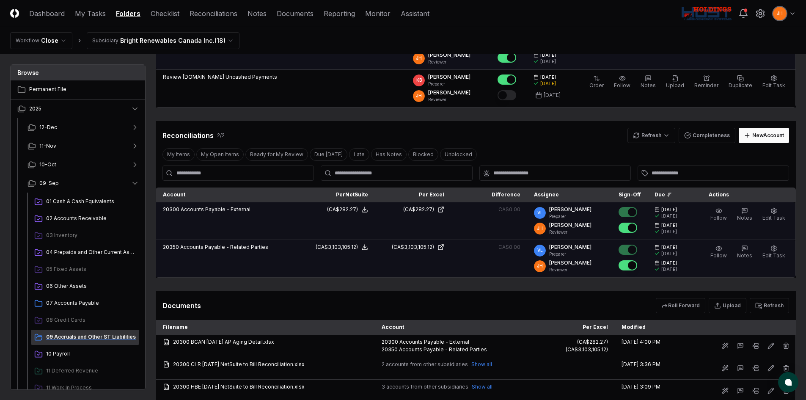
scroll to position [0, 0]
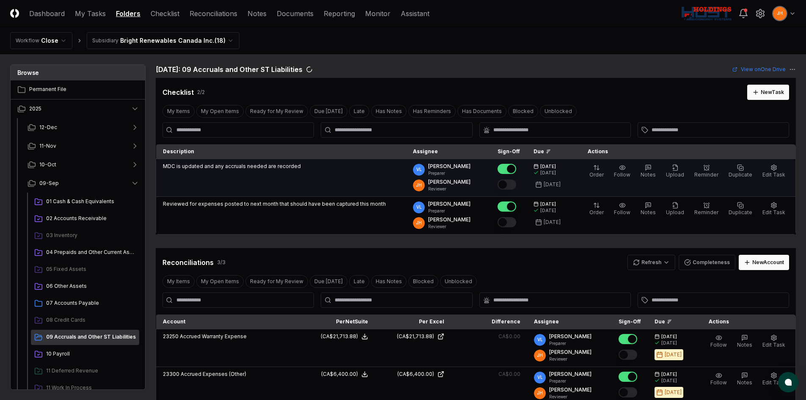
click at [516, 187] on button "Mark complete" at bounding box center [507, 184] width 19 height 10
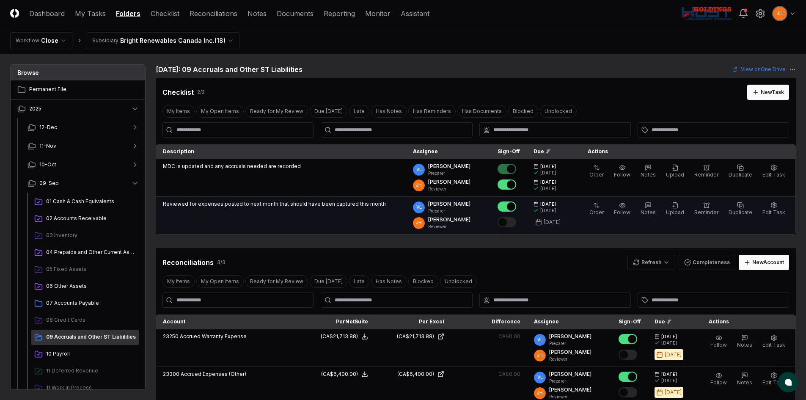
click at [516, 223] on button "Mark complete" at bounding box center [507, 222] width 19 height 10
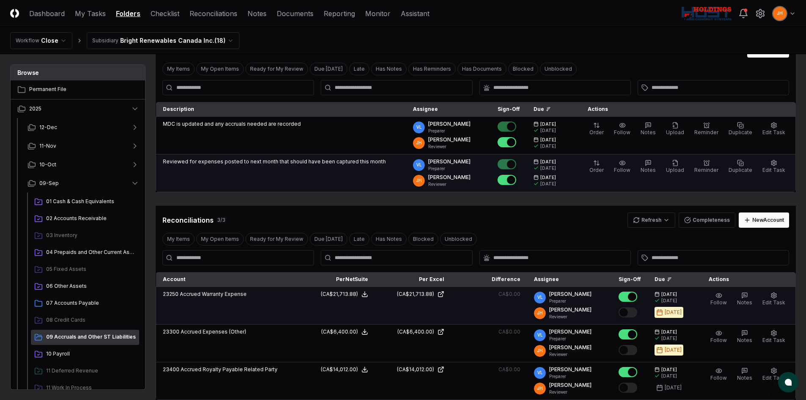
scroll to position [85, 0]
